Goal: Information Seeking & Learning: Learn about a topic

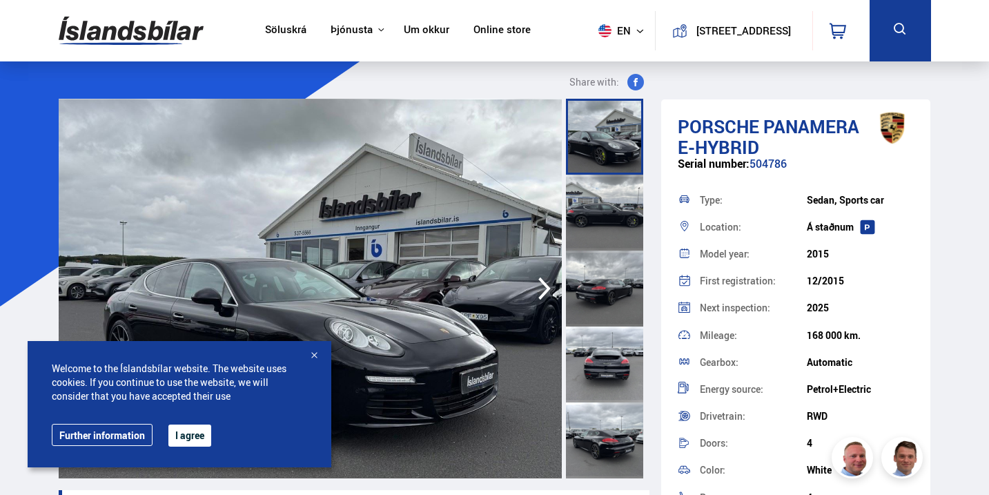
click at [318, 351] on div at bounding box center [314, 356] width 14 height 14
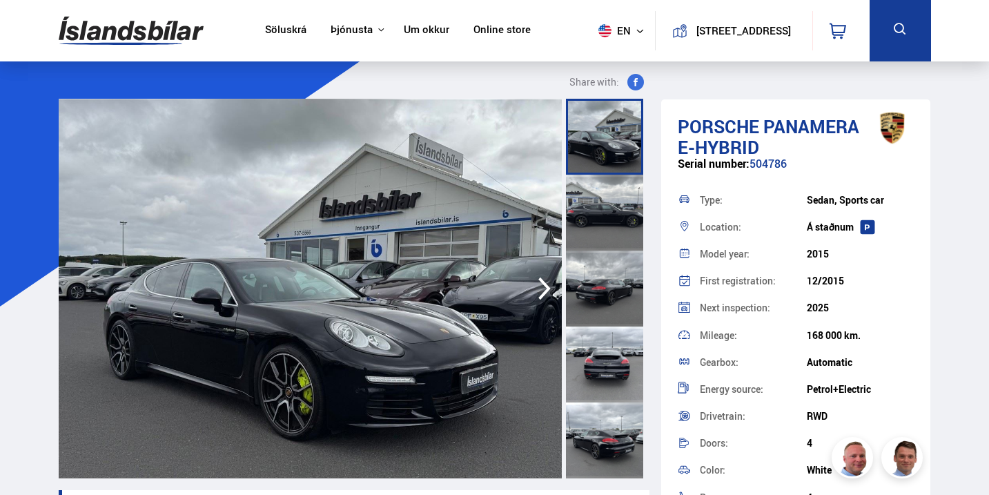
click at [589, 295] on div at bounding box center [604, 288] width 77 height 76
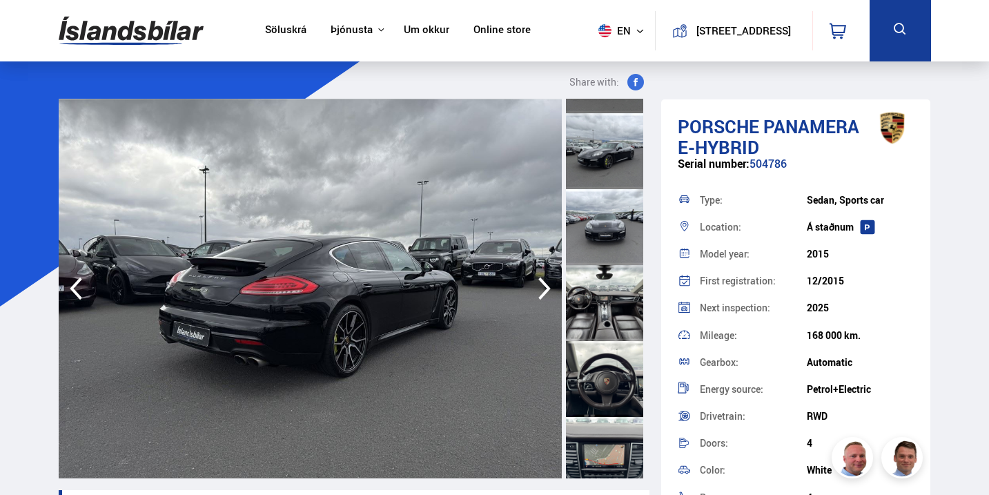
scroll to position [457, 0]
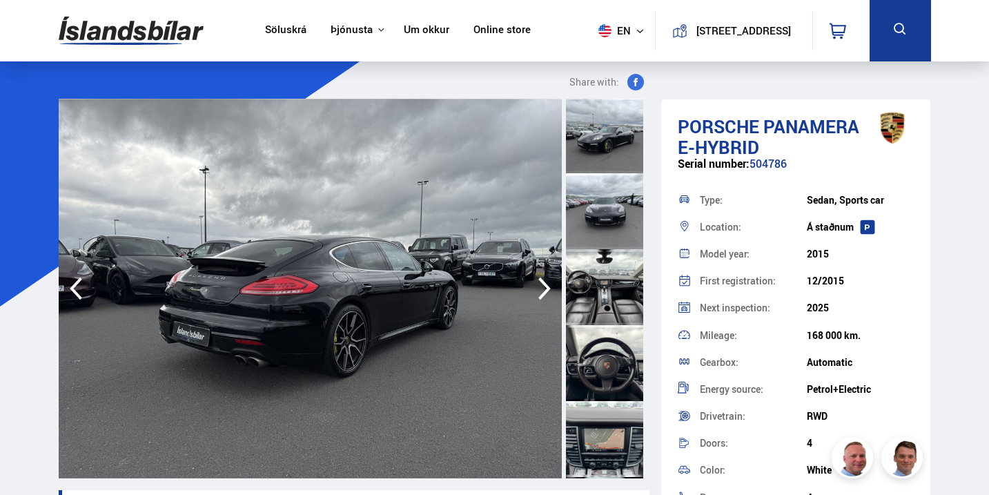
click at [602, 277] on div at bounding box center [604, 287] width 77 height 76
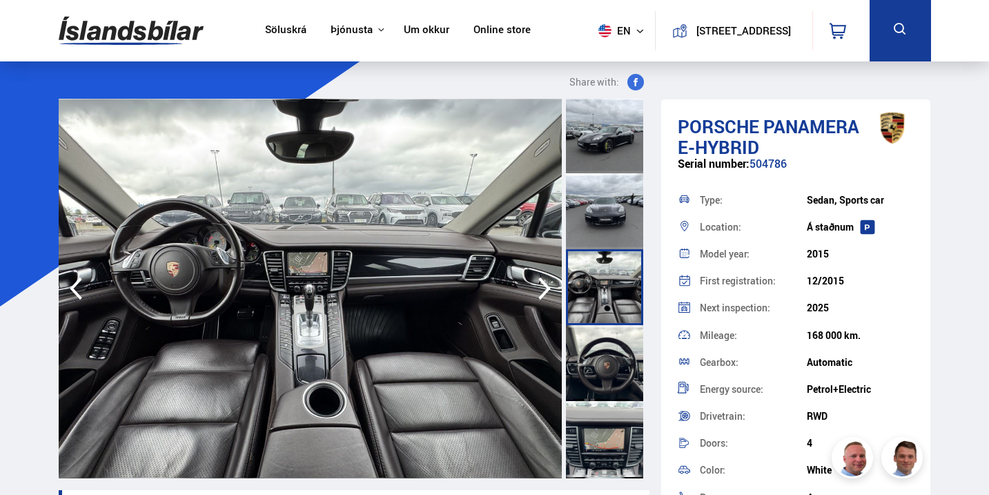
click at [606, 380] on div at bounding box center [604, 363] width 77 height 76
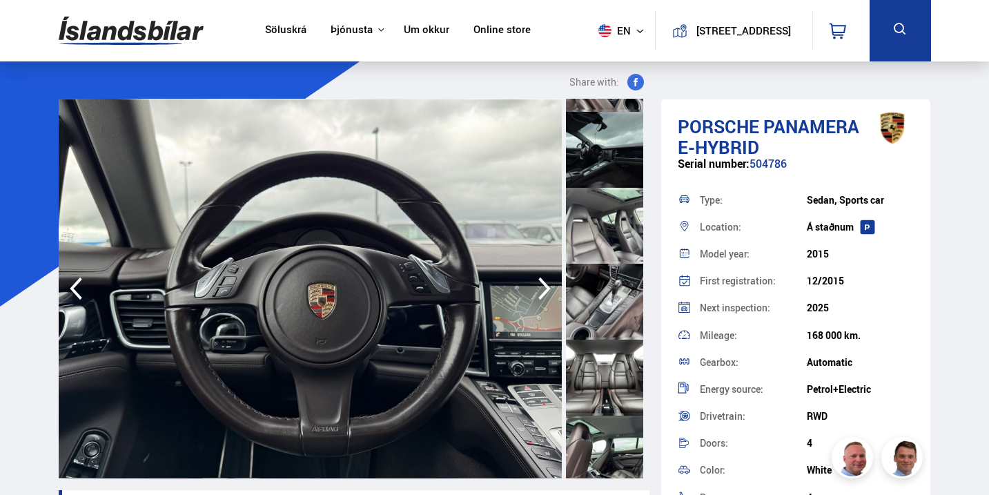
scroll to position [412, 0]
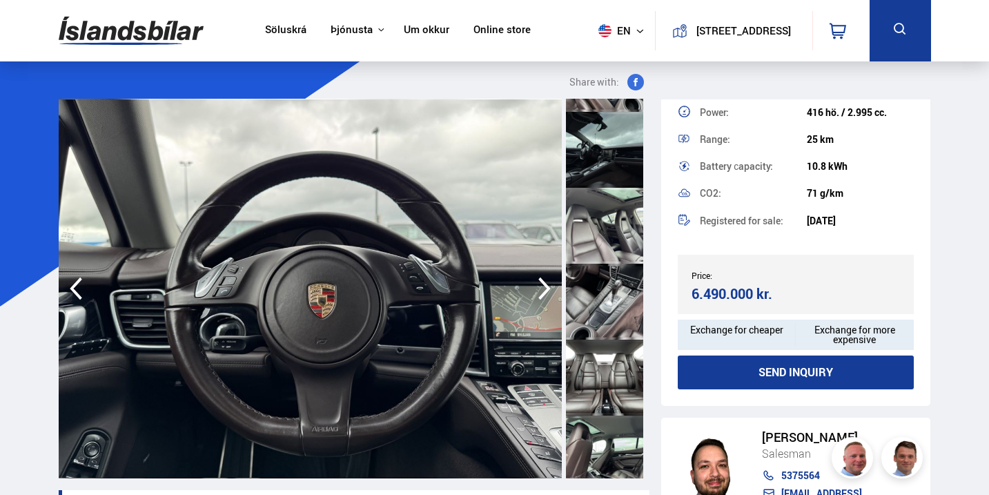
click at [279, 26] on link "Söluskrá" at bounding box center [285, 30] width 41 height 14
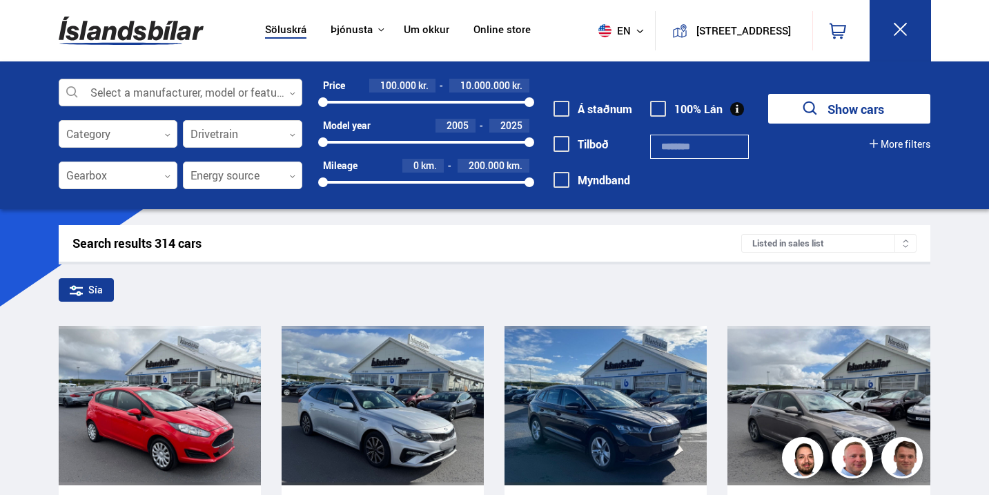
click at [184, 90] on div at bounding box center [181, 93] width 244 height 28
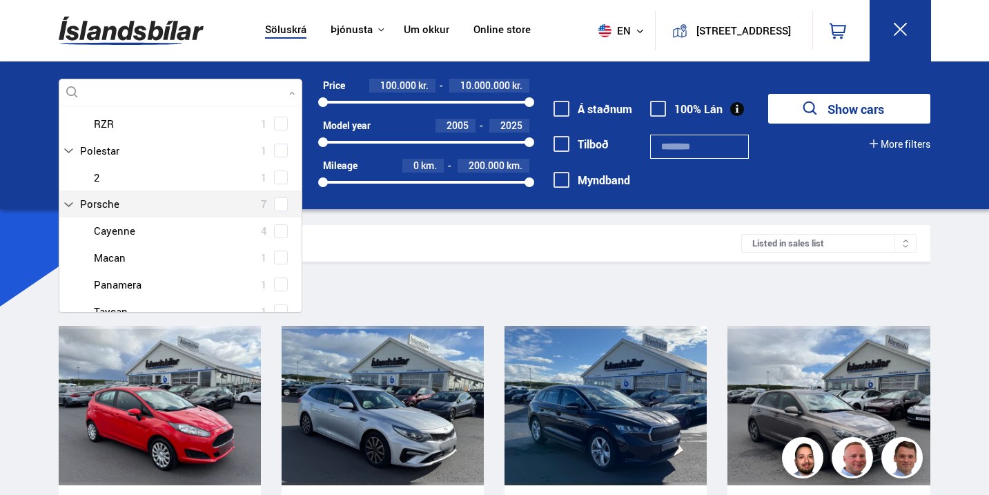
scroll to position [318, 0]
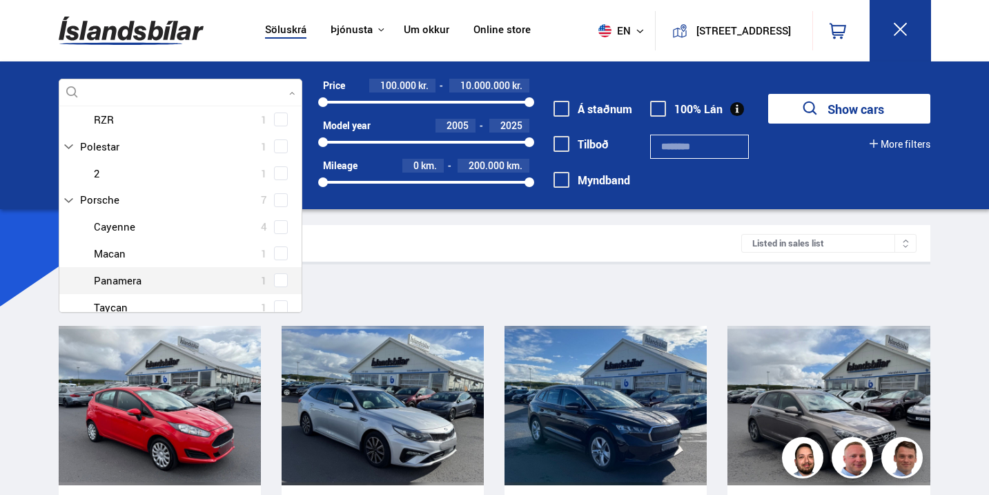
click at [274, 279] on span at bounding box center [281, 280] width 14 height 14
type input "***"
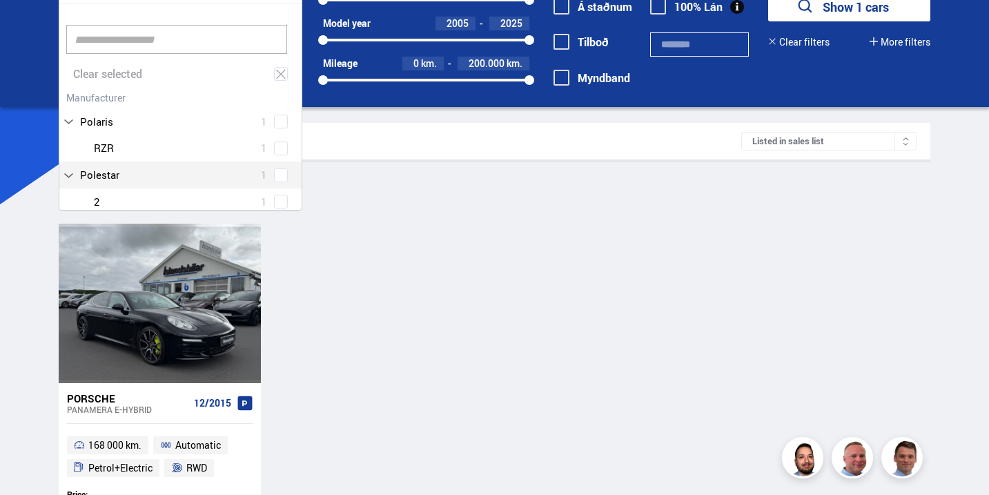
click at [416, 310] on div "Porsche Panamera E-HYBRID 12/2015 168 000 km. Automatic Petrol+Electric RWD Pri…" at bounding box center [494, 377] width 871 height 306
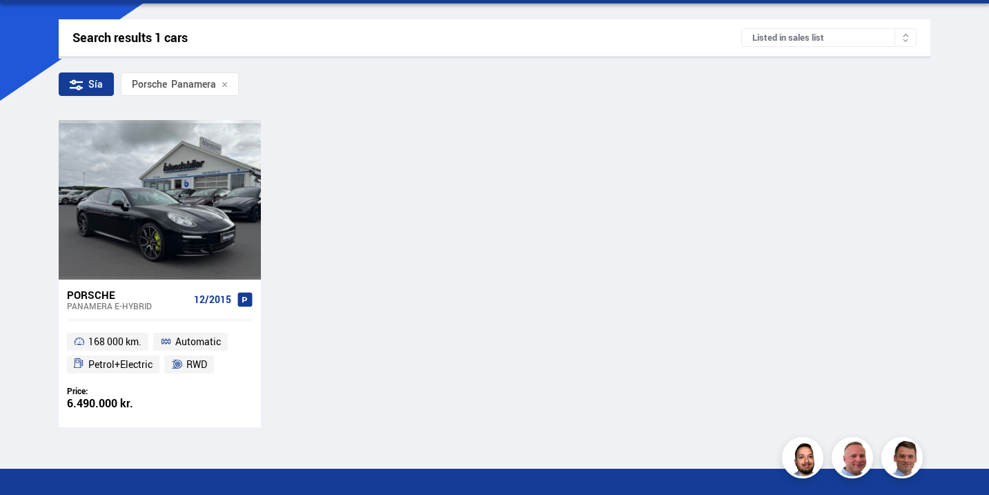
scroll to position [208, 0]
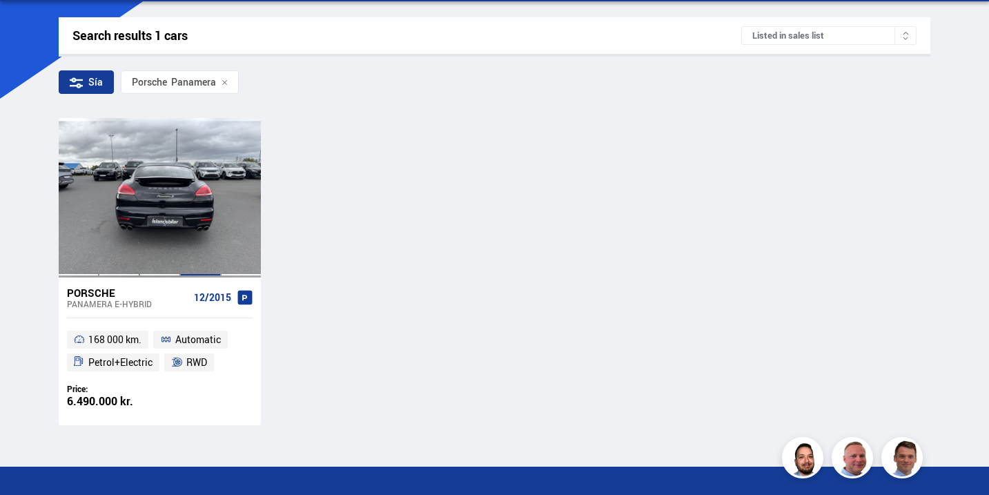
click at [186, 225] on div at bounding box center [200, 197] width 41 height 159
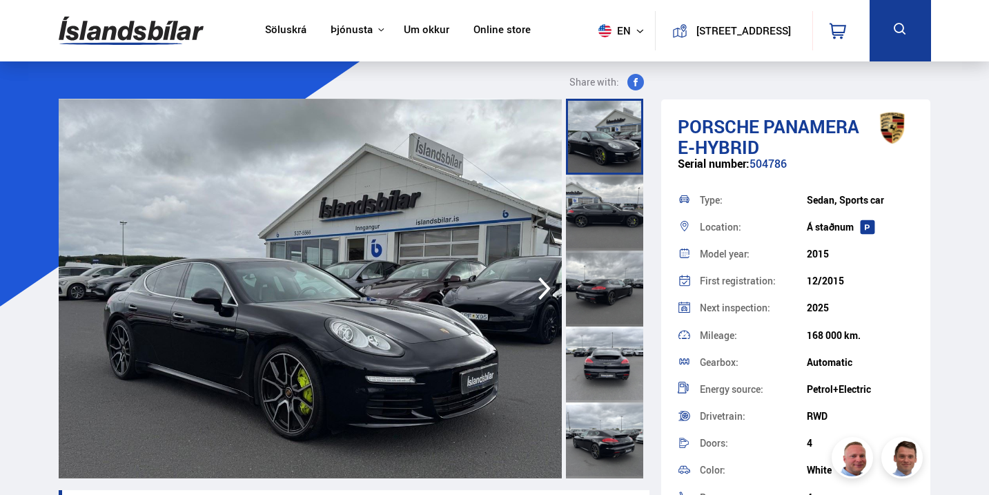
click at [550, 279] on icon "button" at bounding box center [545, 288] width 28 height 33
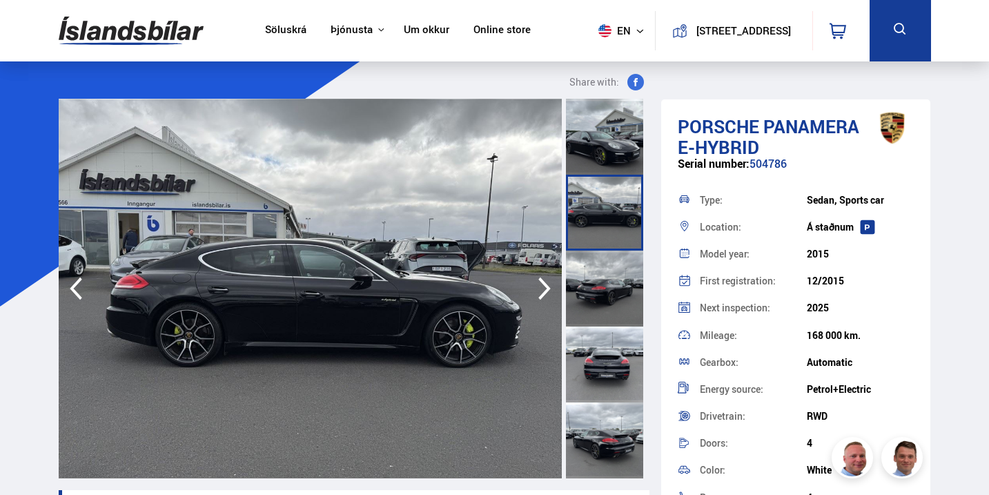
click at [550, 279] on icon "button" at bounding box center [545, 288] width 28 height 33
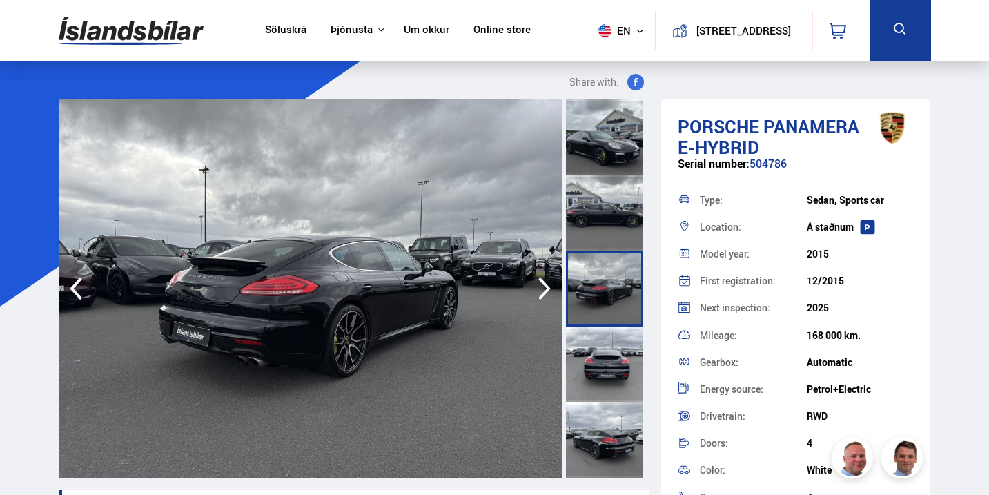
click at [550, 279] on icon "button" at bounding box center [545, 288] width 28 height 33
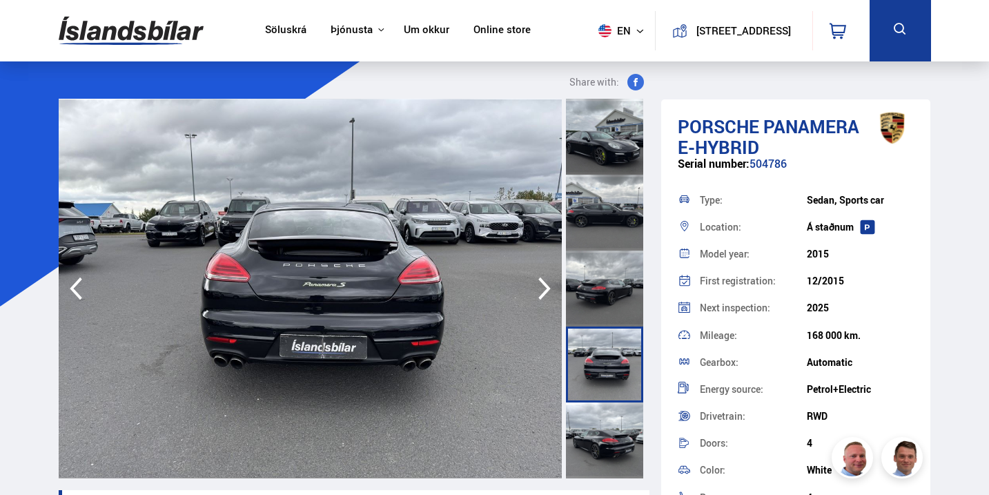
click at [550, 279] on icon "button" at bounding box center [545, 288] width 28 height 33
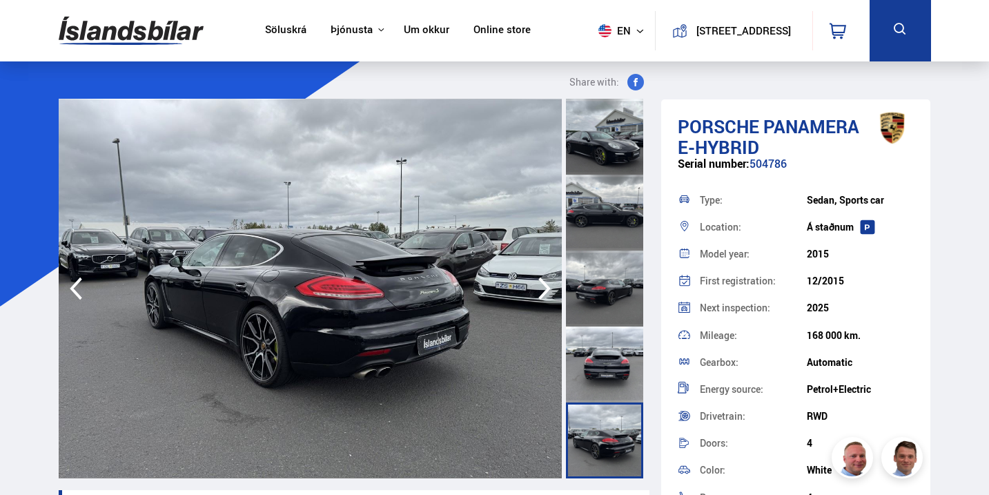
click at [550, 279] on icon "button" at bounding box center [545, 288] width 28 height 33
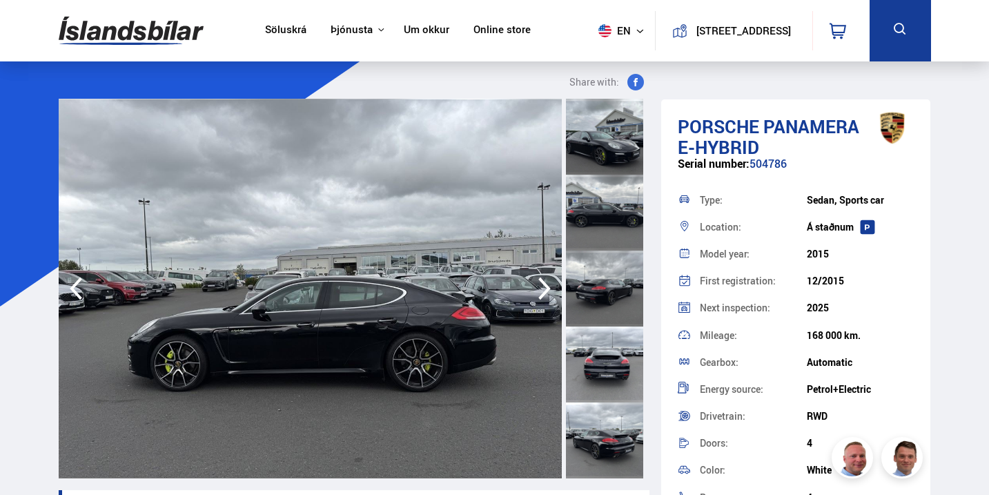
click at [550, 279] on icon "button" at bounding box center [545, 288] width 28 height 33
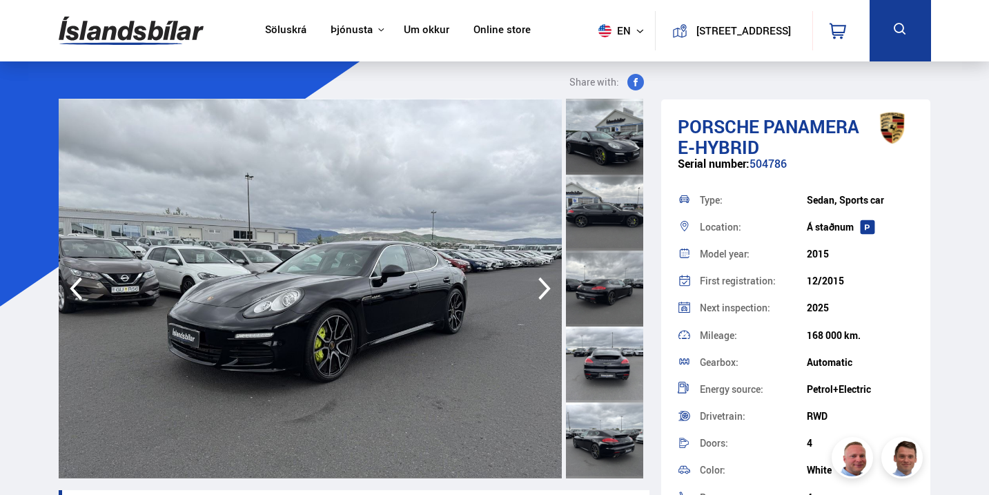
click at [550, 279] on icon "button" at bounding box center [545, 288] width 28 height 33
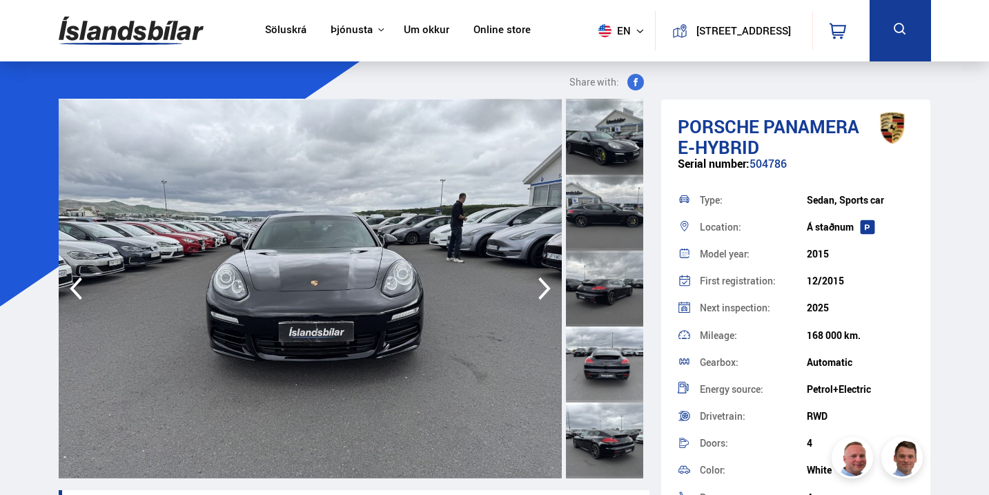
click at [550, 279] on icon "button" at bounding box center [545, 288] width 28 height 33
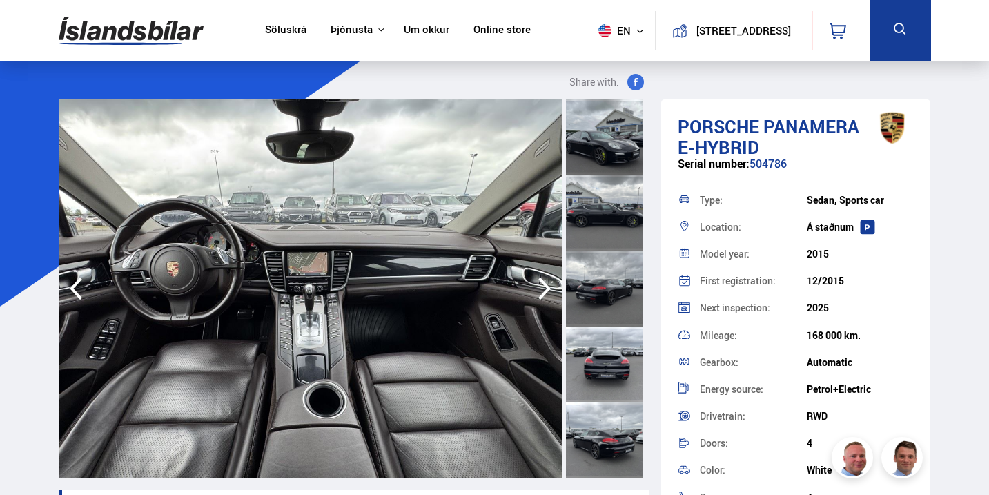
click at [550, 279] on icon "button" at bounding box center [545, 288] width 28 height 33
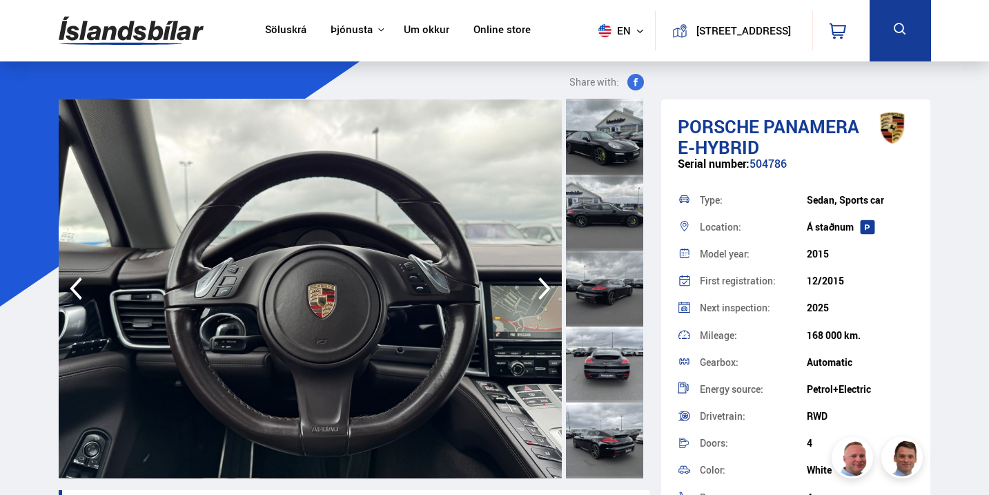
click at [550, 279] on icon "button" at bounding box center [545, 288] width 28 height 33
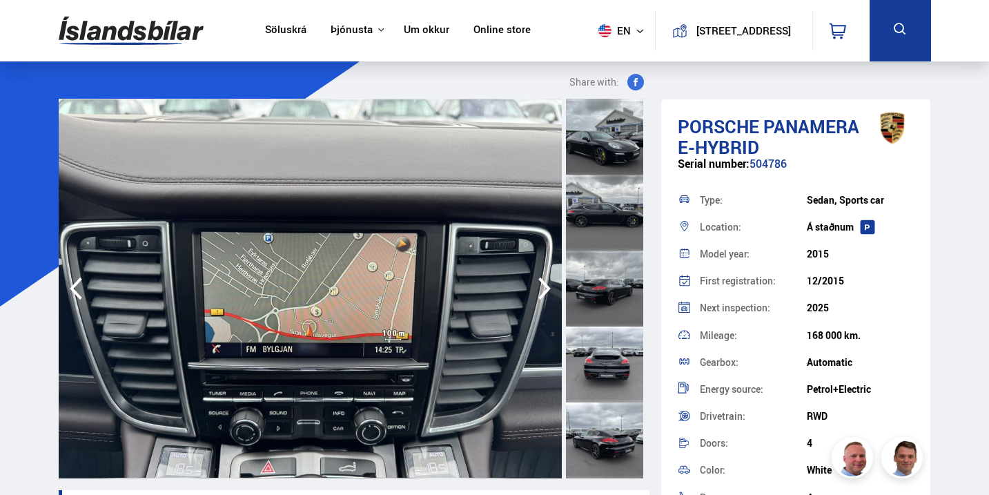
click at [550, 279] on icon "button" at bounding box center [545, 288] width 28 height 33
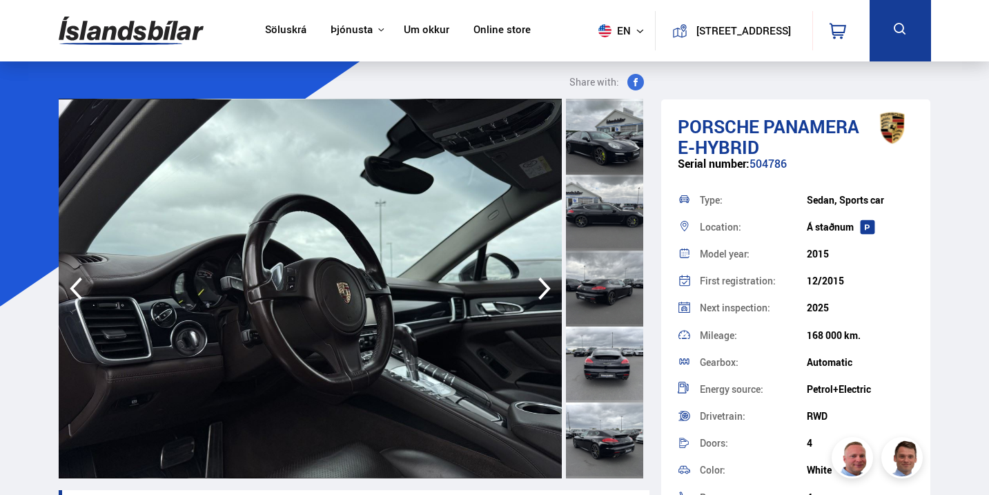
click at [550, 279] on icon "button" at bounding box center [545, 288] width 28 height 33
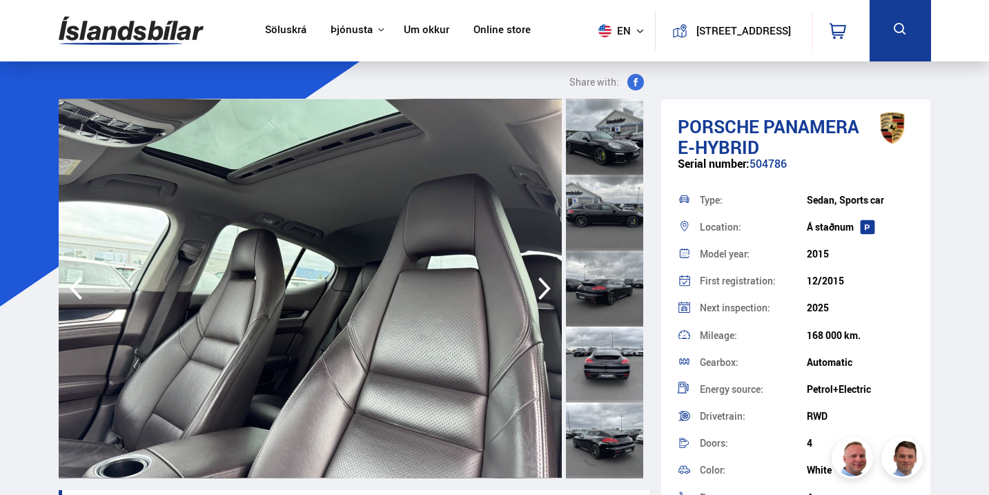
click at [550, 279] on icon "button" at bounding box center [545, 288] width 28 height 33
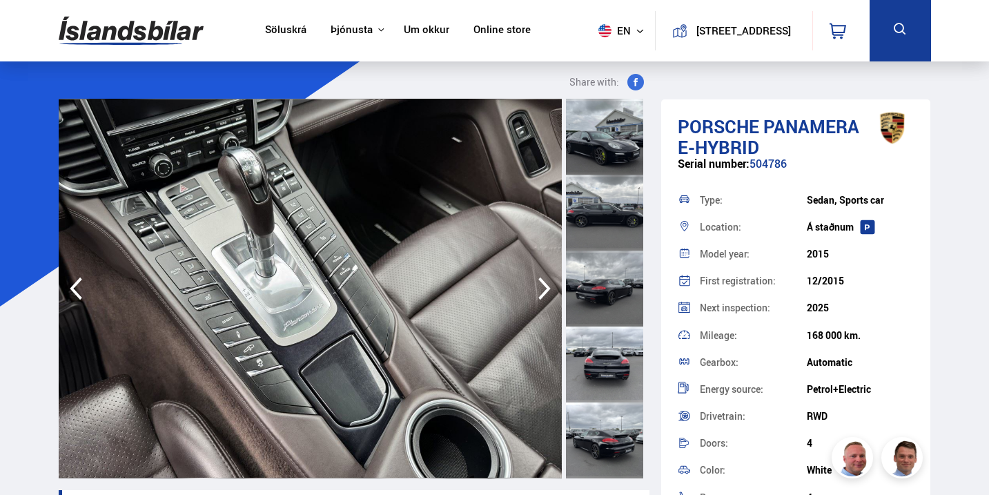
click at [550, 279] on icon "button" at bounding box center [545, 288] width 28 height 33
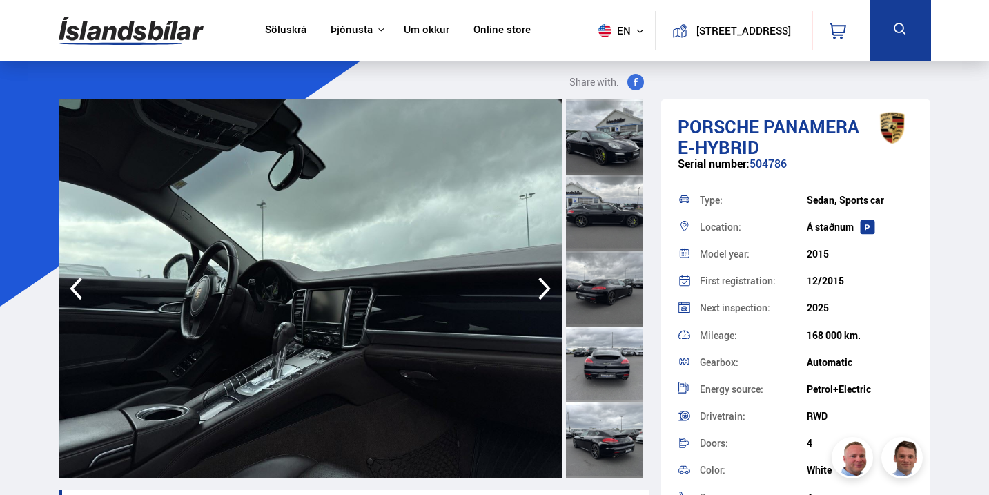
click at [550, 279] on icon "button" at bounding box center [545, 288] width 28 height 33
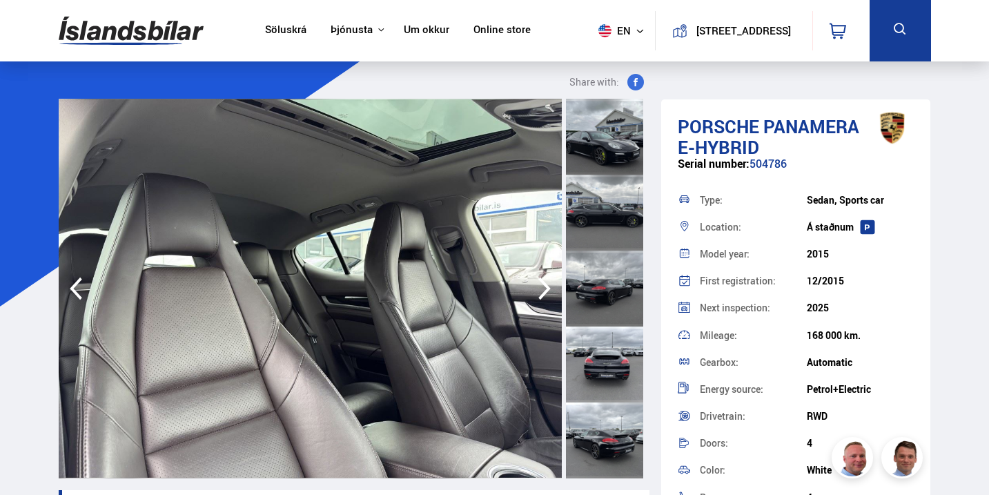
click at [550, 279] on icon "button" at bounding box center [545, 288] width 28 height 33
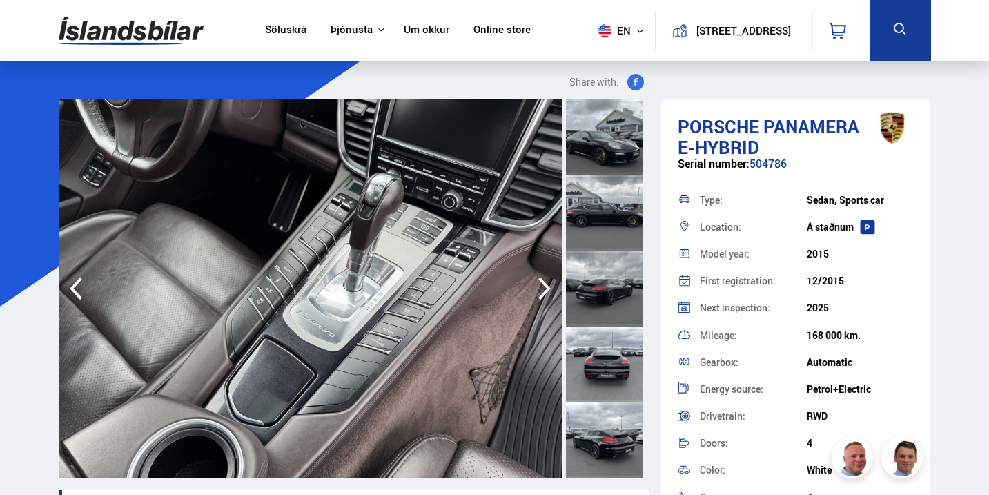
click at [550, 279] on icon "button" at bounding box center [545, 288] width 28 height 33
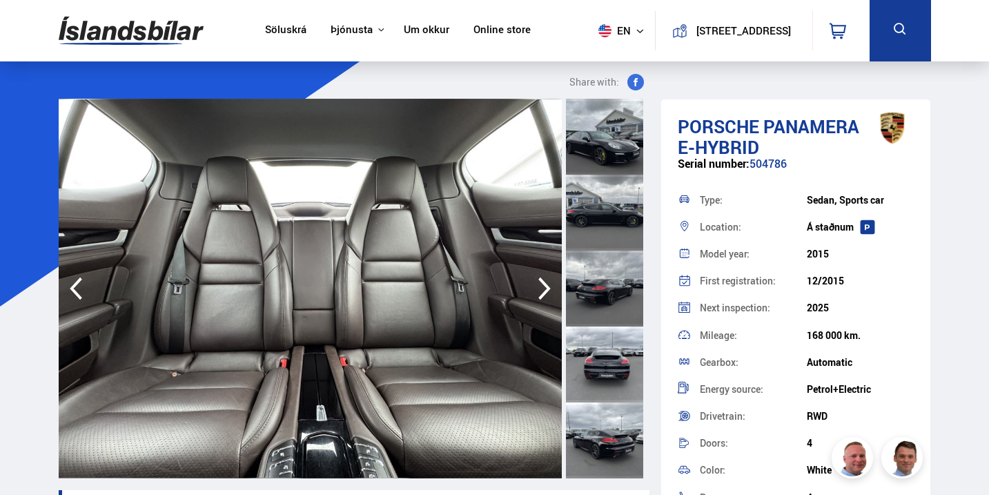
click at [550, 279] on icon "button" at bounding box center [545, 288] width 28 height 33
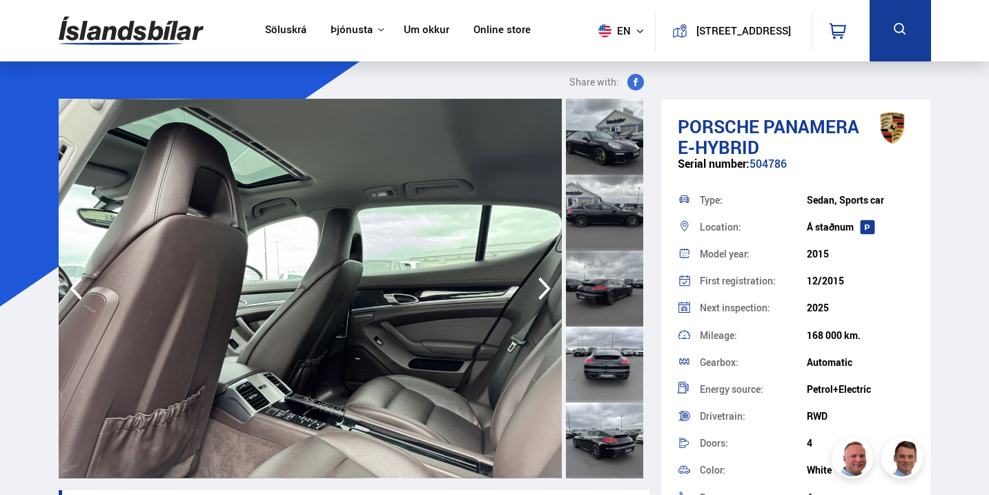
click at [550, 279] on icon "button" at bounding box center [545, 288] width 28 height 33
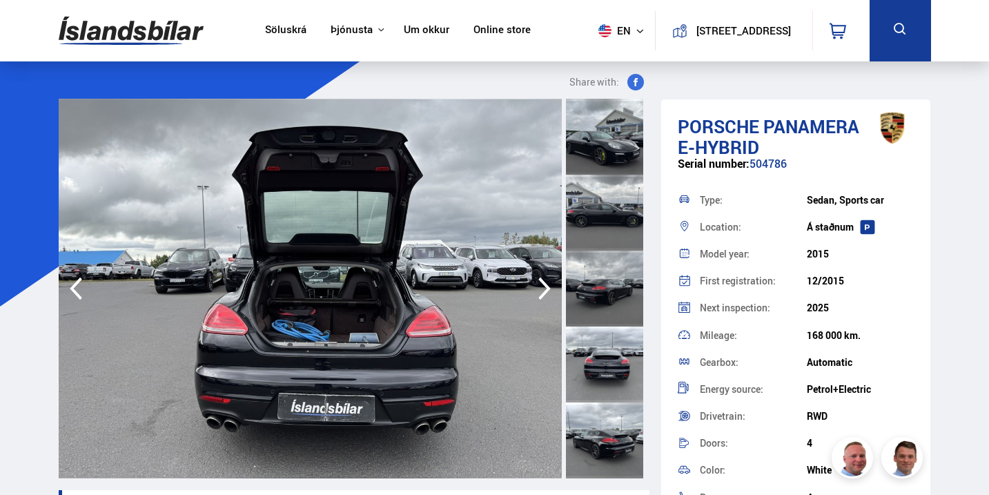
click at [550, 279] on icon "button" at bounding box center [545, 288] width 28 height 33
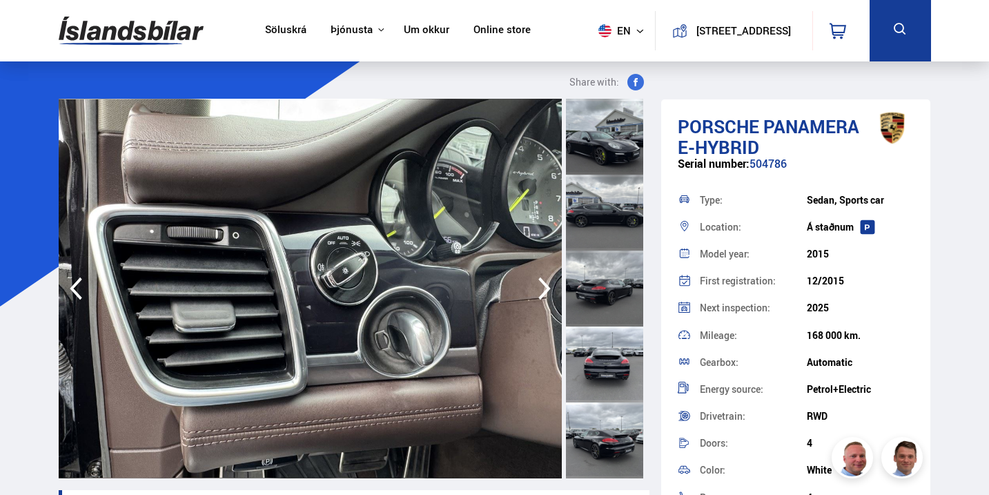
click at [550, 279] on icon "button" at bounding box center [545, 288] width 28 height 33
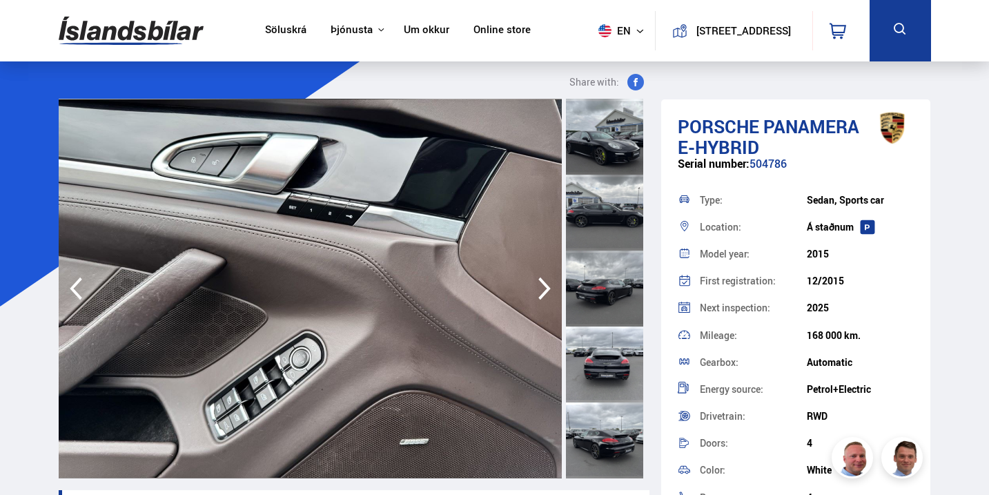
click at [550, 279] on icon "button" at bounding box center [545, 288] width 28 height 33
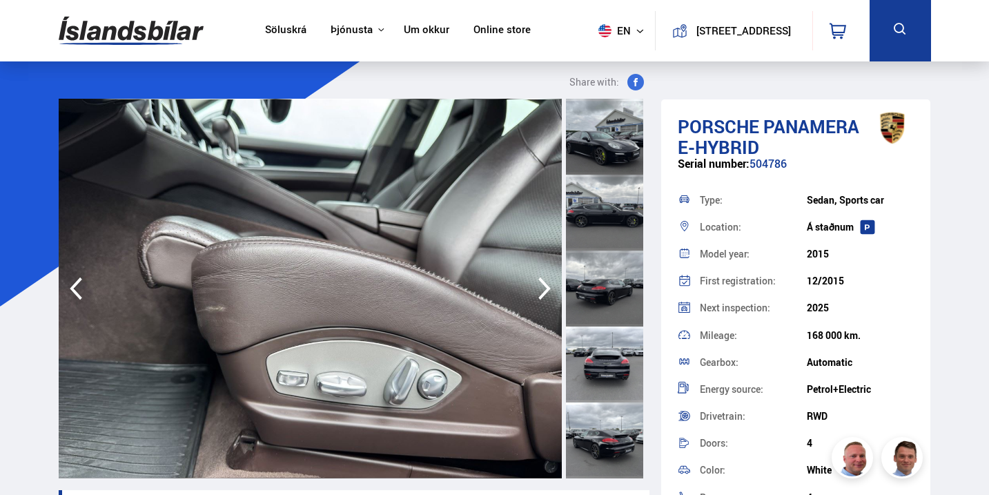
click at [550, 279] on icon "button" at bounding box center [545, 288] width 28 height 33
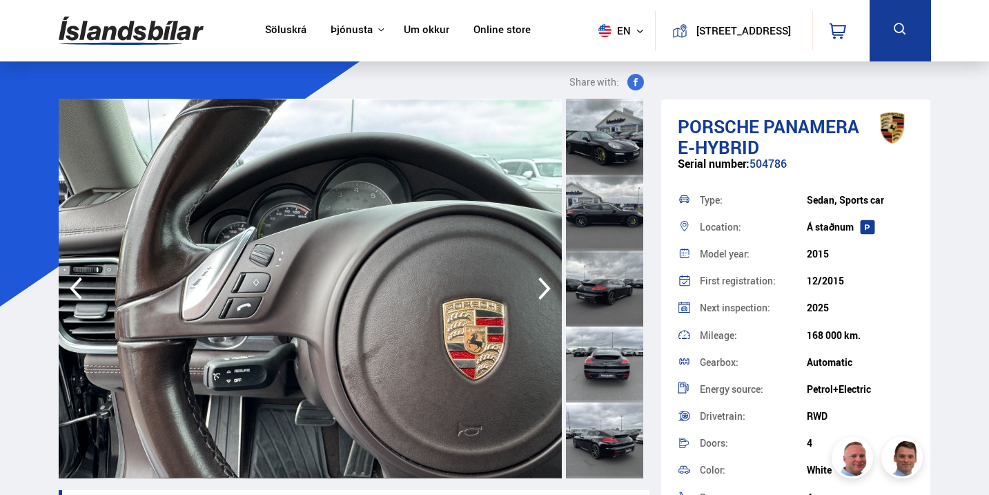
click at [550, 279] on icon "button" at bounding box center [545, 288] width 28 height 33
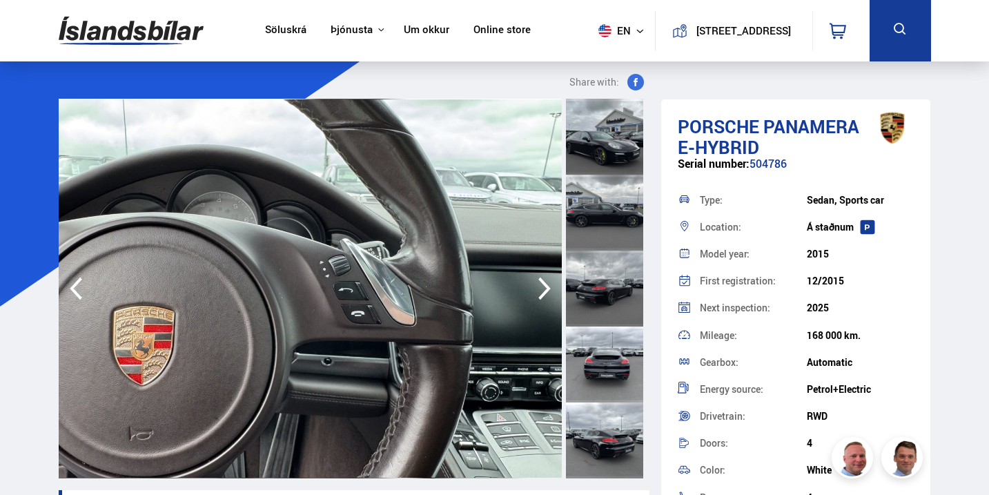
click at [546, 281] on icon "button" at bounding box center [545, 288] width 28 height 33
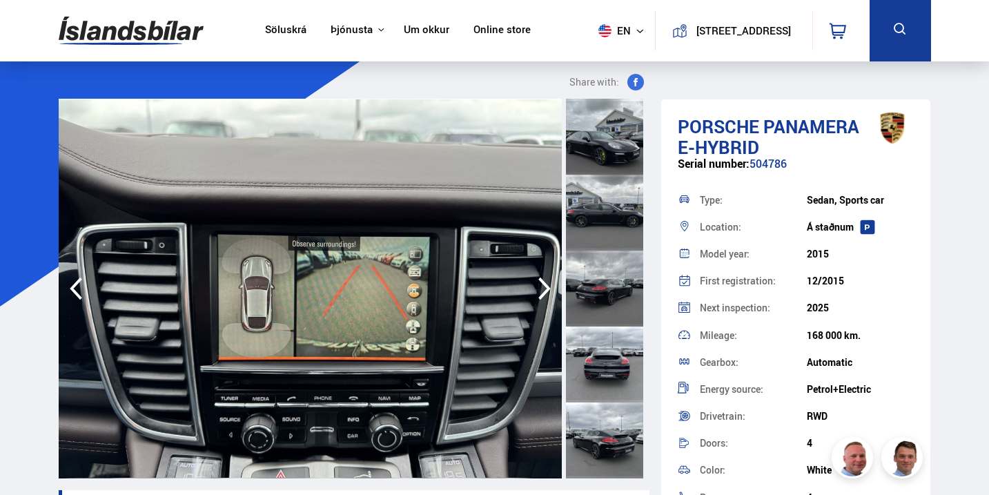
click at [546, 281] on icon "button" at bounding box center [545, 288] width 28 height 33
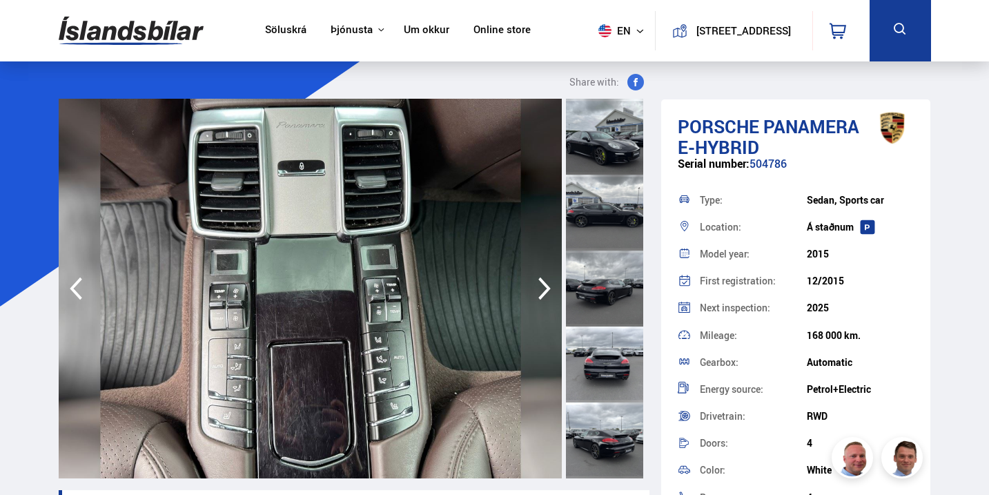
click at [546, 281] on icon "button" at bounding box center [545, 288] width 28 height 33
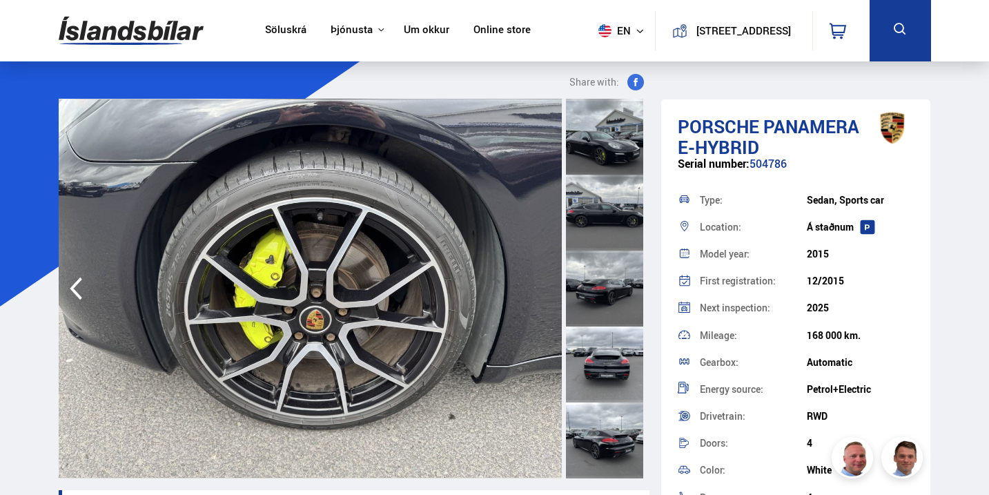
click at [546, 281] on img at bounding box center [311, 289] width 504 height 380
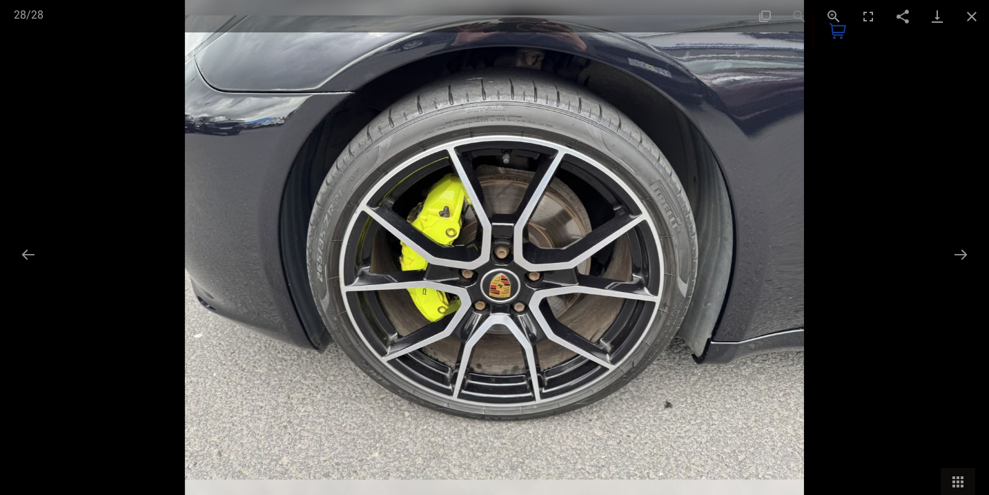
click at [546, 281] on img at bounding box center [494, 247] width 618 height 495
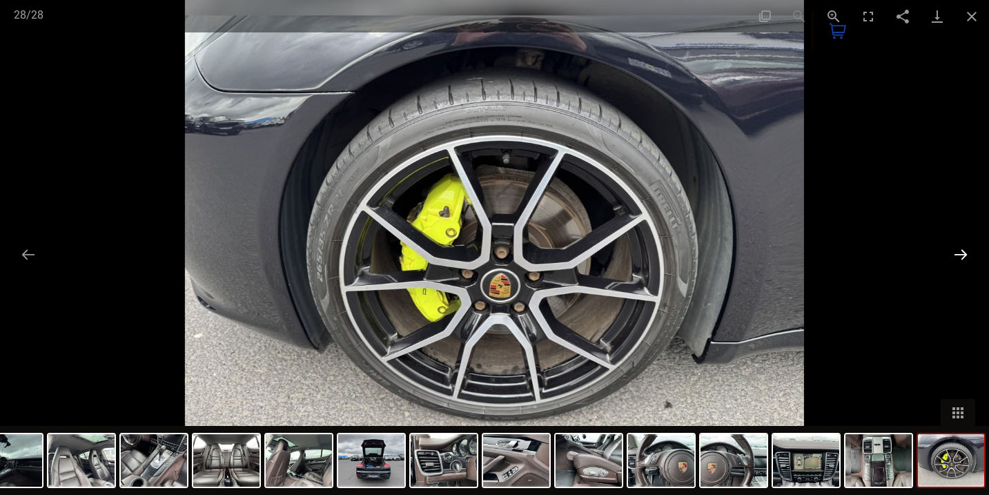
click at [953, 241] on button "Next slide" at bounding box center [960, 254] width 29 height 27
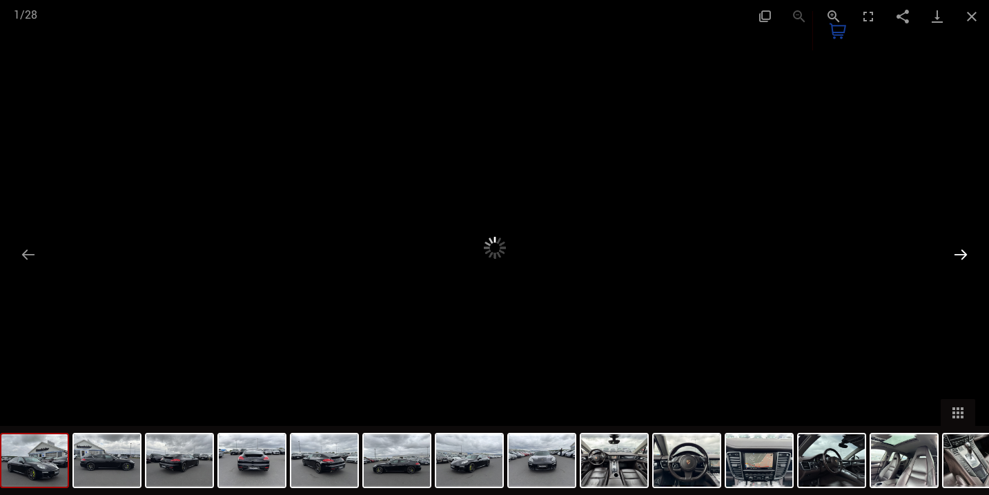
click at [956, 250] on button "Next slide" at bounding box center [960, 254] width 29 height 27
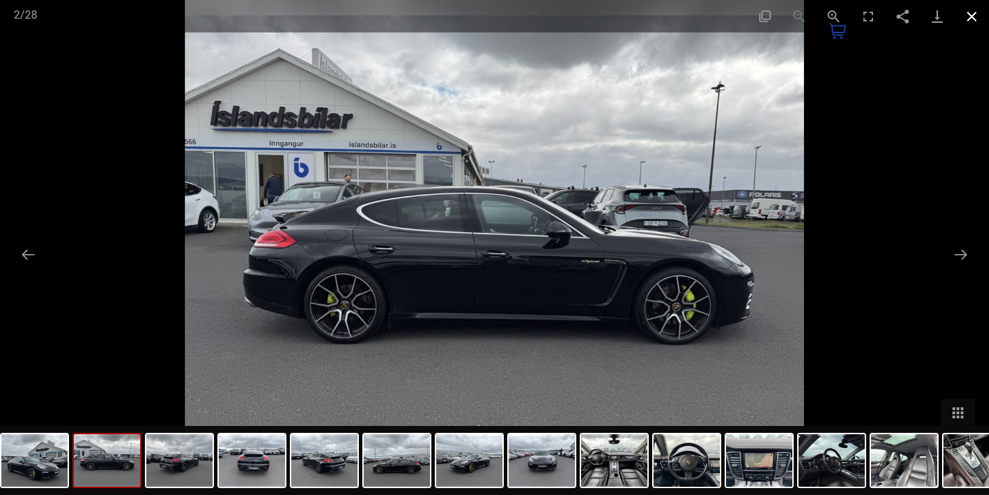
click at [973, 14] on button "Close gallery" at bounding box center [971, 16] width 35 height 32
